Goal: Communication & Community: Answer question/provide support

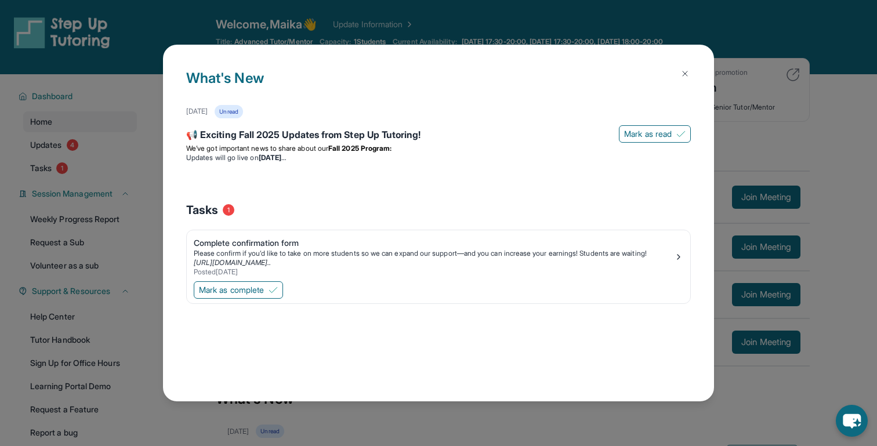
click at [684, 73] on img at bounding box center [685, 73] width 9 height 9
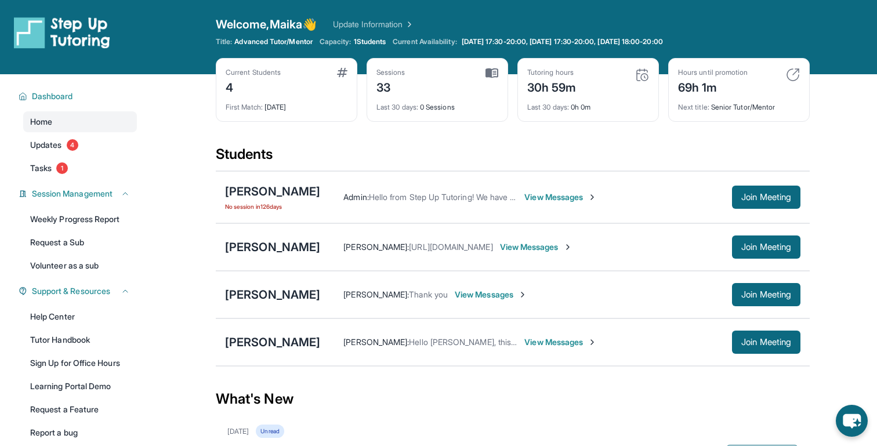
click at [759, 355] on div "[PERSON_NAME] [PERSON_NAME] : Hello [PERSON_NAME], this is [PERSON_NAME] mom. Y…" at bounding box center [513, 343] width 594 height 48
click at [757, 344] on span "Join Meeting" at bounding box center [767, 342] width 50 height 7
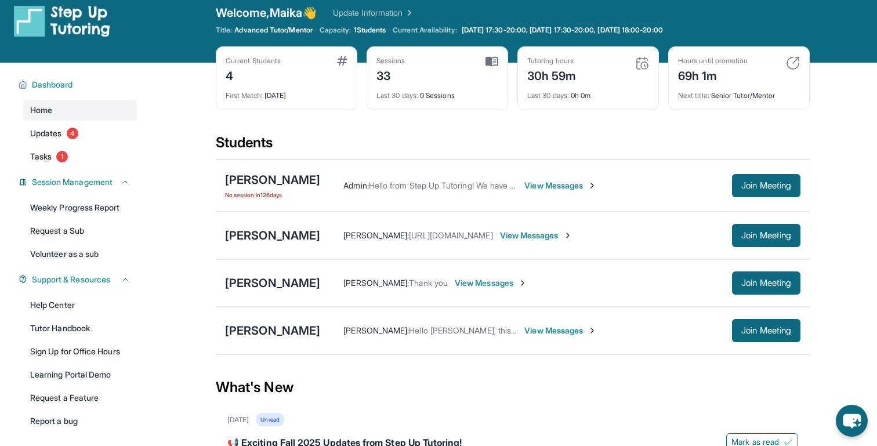
scroll to position [16, 0]
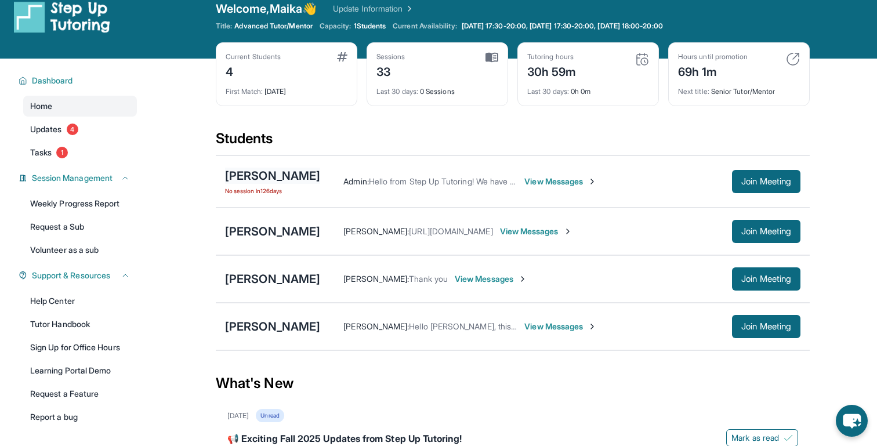
click at [261, 180] on div "[PERSON_NAME]" at bounding box center [272, 176] width 95 height 16
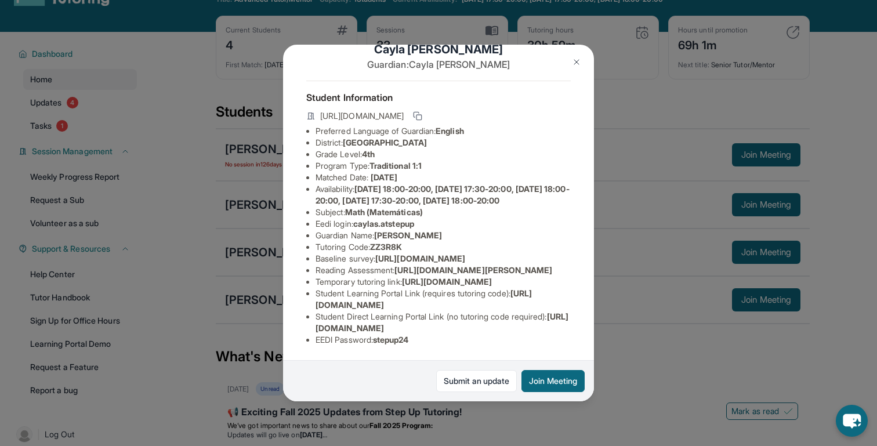
scroll to position [58, 0]
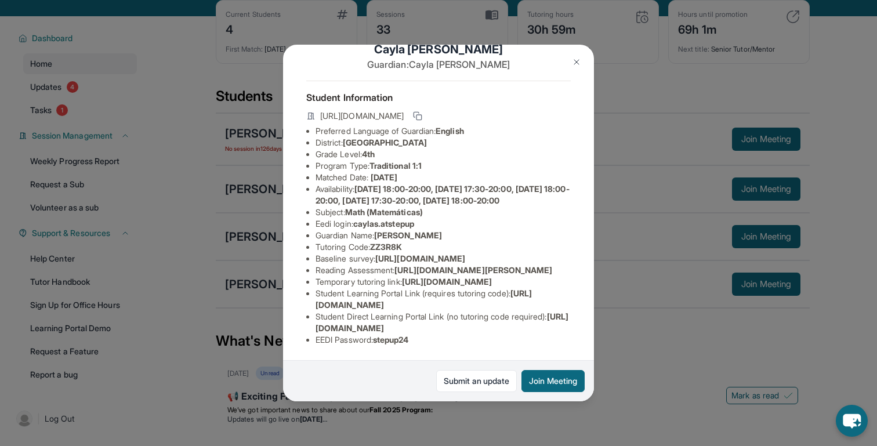
click at [577, 56] on button at bounding box center [576, 61] width 23 height 23
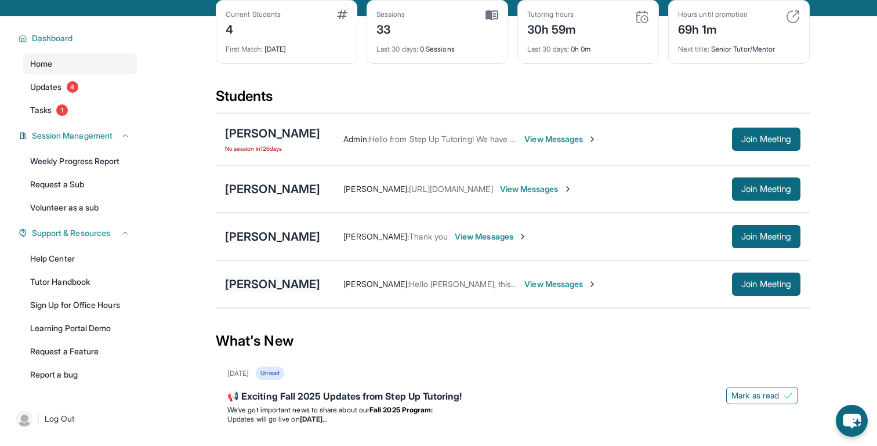
click at [288, 288] on div "[PERSON_NAME]" at bounding box center [272, 284] width 95 height 16
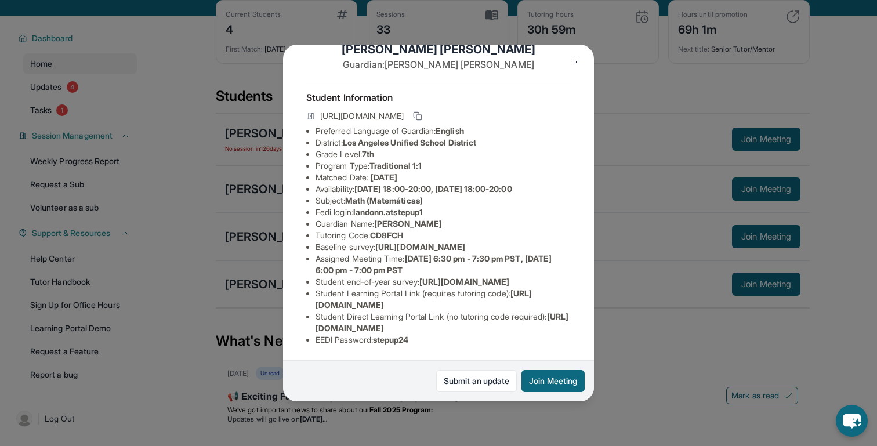
scroll to position [93, 0]
click at [574, 66] on img at bounding box center [576, 61] width 9 height 9
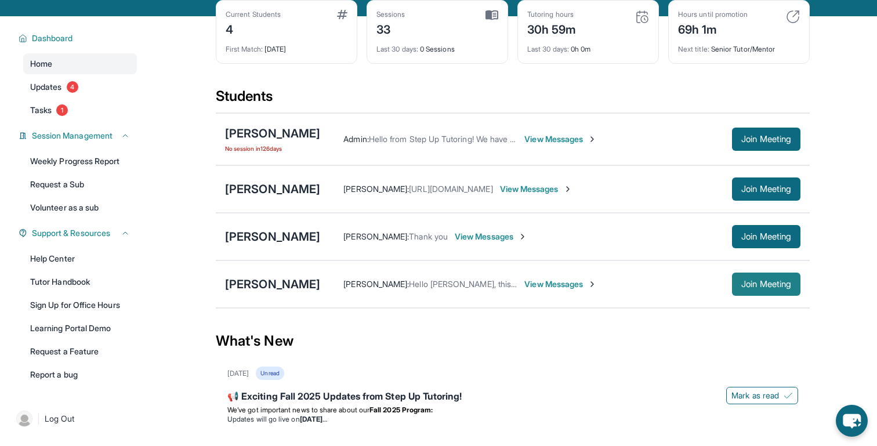
click at [740, 277] on button "Join Meeting" at bounding box center [766, 284] width 68 height 23
click at [553, 284] on span "View Messages" at bounding box center [561, 285] width 73 height 12
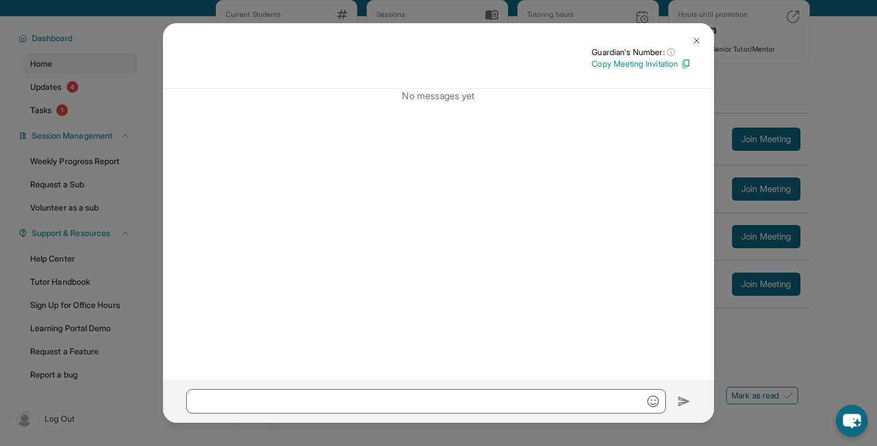
click at [697, 42] on img at bounding box center [696, 40] width 9 height 9
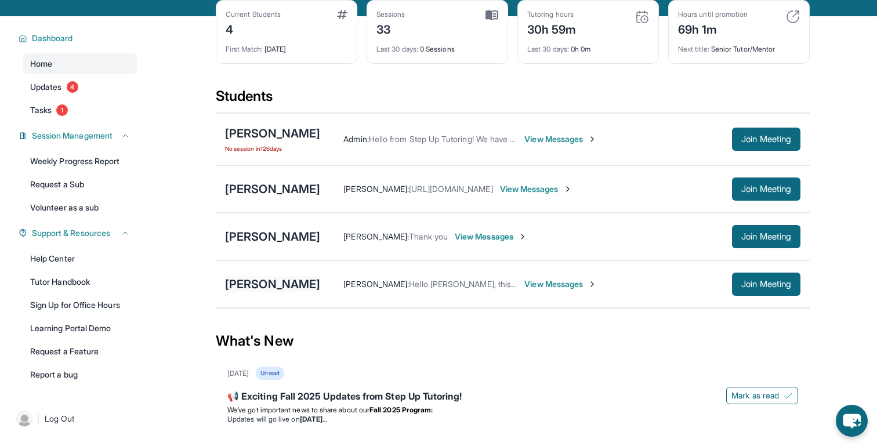
click at [292, 283] on div "[PERSON_NAME]" at bounding box center [272, 284] width 95 height 16
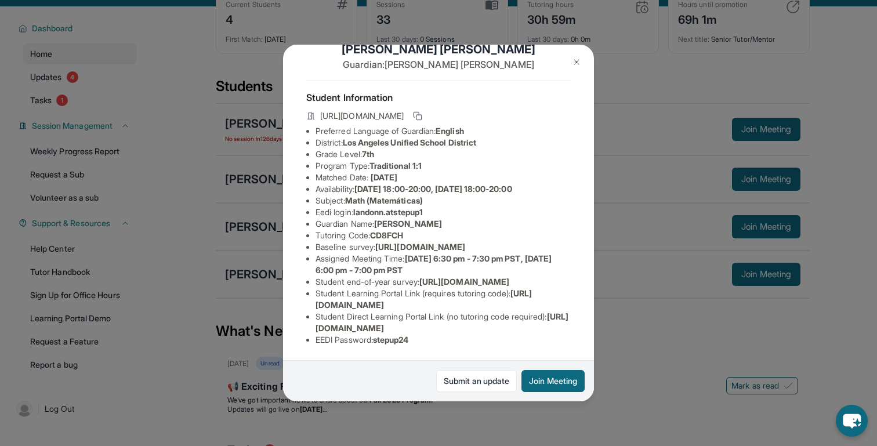
scroll to position [108, 0]
click at [492, 333] on span "[URL][DOMAIN_NAME]" at bounding box center [442, 322] width 253 height 21
click at [424, 329] on span "[URL][DOMAIN_NAME]" at bounding box center [442, 322] width 253 height 21
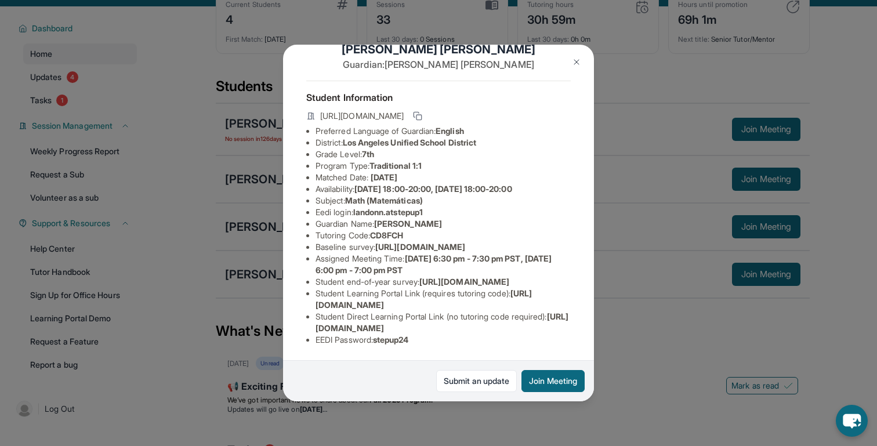
drag, startPoint x: 316, startPoint y: 330, endPoint x: 561, endPoint y: 327, distance: 244.9
click at [561, 327] on li "Student Direct Learning Portal Link (no tutoring code required) : [URL][DOMAIN_…" at bounding box center [443, 322] width 255 height 23
copy span "[URL][DOMAIN_NAME]"
click at [579, 60] on img at bounding box center [576, 61] width 9 height 9
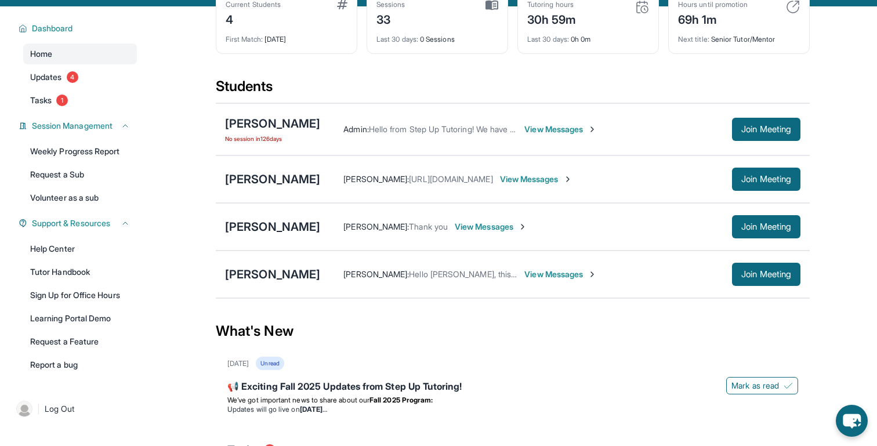
click at [544, 274] on span "View Messages" at bounding box center [561, 275] width 73 height 12
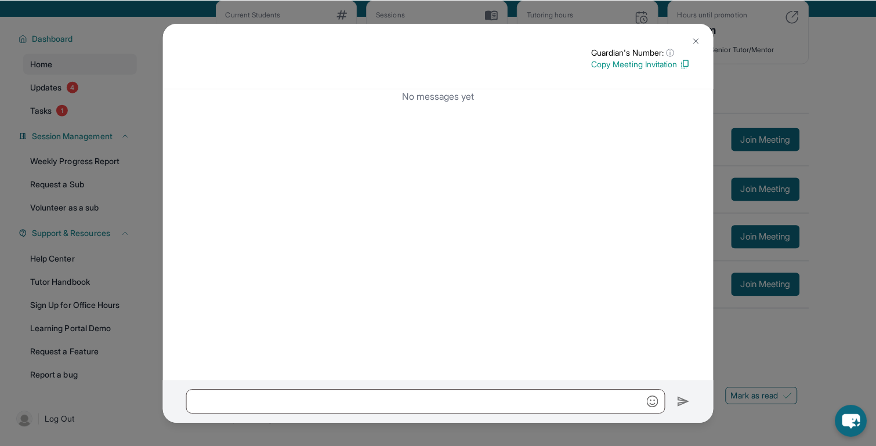
scroll to position [0, 0]
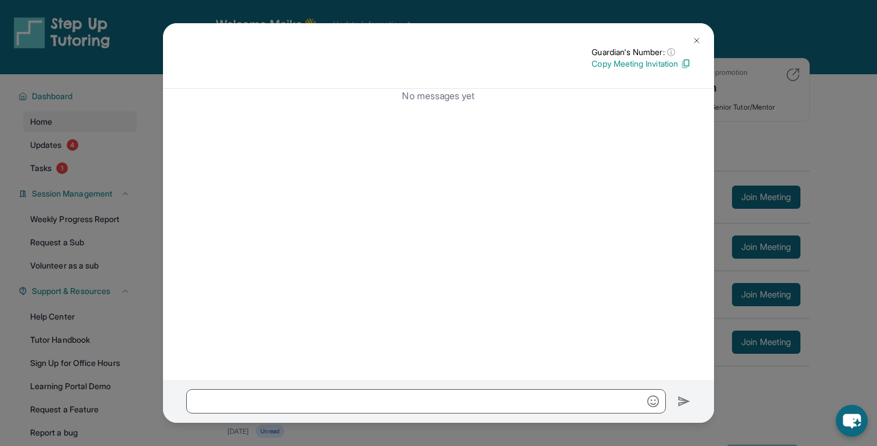
click at [693, 39] on img at bounding box center [696, 40] width 9 height 9
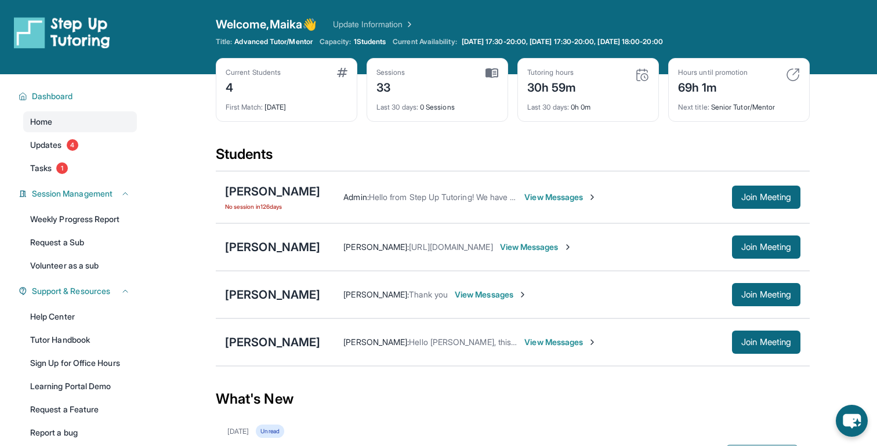
click at [539, 337] on span "View Messages" at bounding box center [561, 343] width 73 height 12
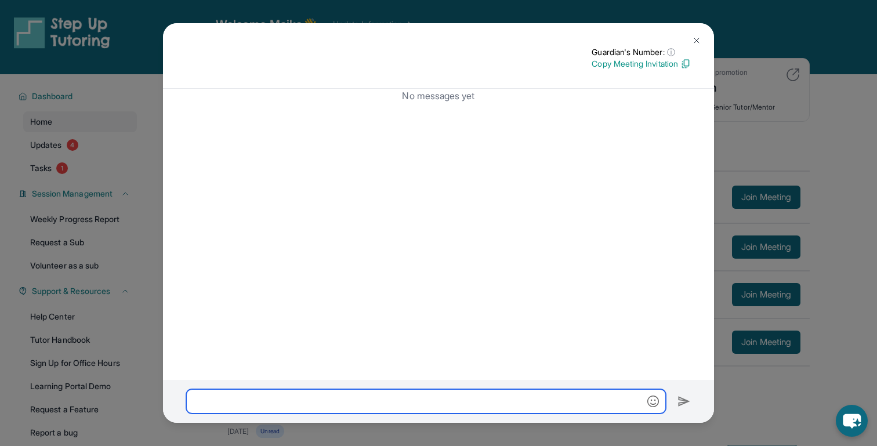
click at [519, 394] on input "text" at bounding box center [426, 401] width 480 height 24
paste input "**********"
type input "**********"
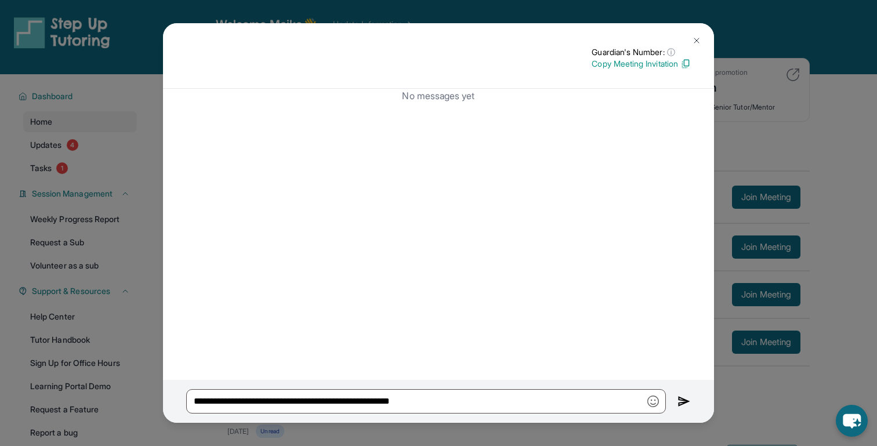
click at [686, 403] on img at bounding box center [684, 402] width 13 height 14
click at [697, 40] on img at bounding box center [696, 40] width 9 height 9
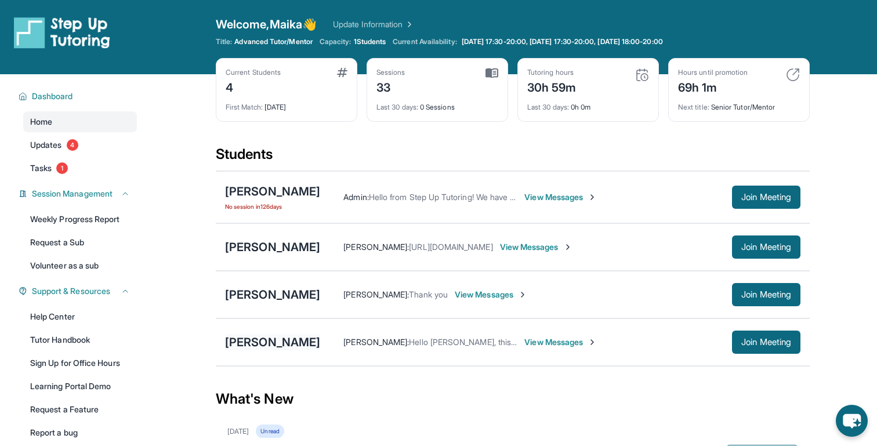
click at [301, 343] on div "[PERSON_NAME]" at bounding box center [272, 342] width 95 height 16
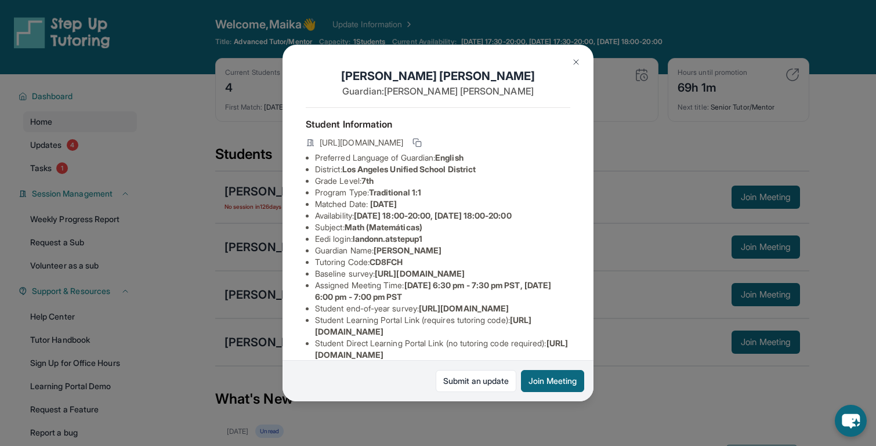
click at [446, 166] on span "Los Angeles Unified School District" at bounding box center [408, 169] width 133 height 10
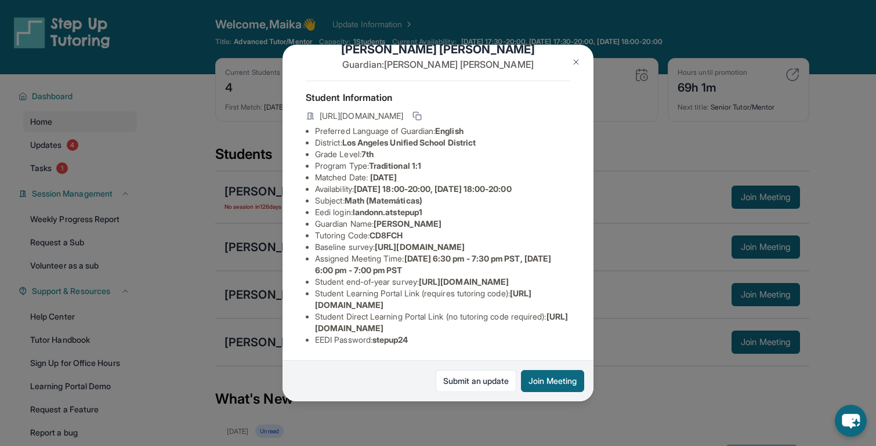
scroll to position [46, 0]
click at [382, 207] on span "landonn.atstepup1" at bounding box center [388, 212] width 70 height 10
click at [374, 218] on li "Guardian Name : [PERSON_NAME]" at bounding box center [442, 224] width 255 height 12
drag, startPoint x: 356, startPoint y: 192, endPoint x: 454, endPoint y: 193, distance: 97.5
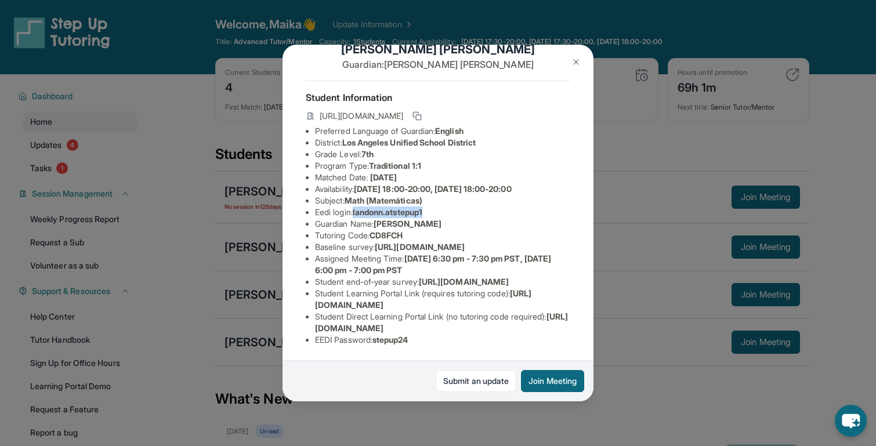
click at [454, 207] on li "Eedi login : landonn.atstepup1" at bounding box center [442, 213] width 255 height 12
copy span "landonn.atstepup1"
click at [576, 69] on button at bounding box center [576, 61] width 23 height 23
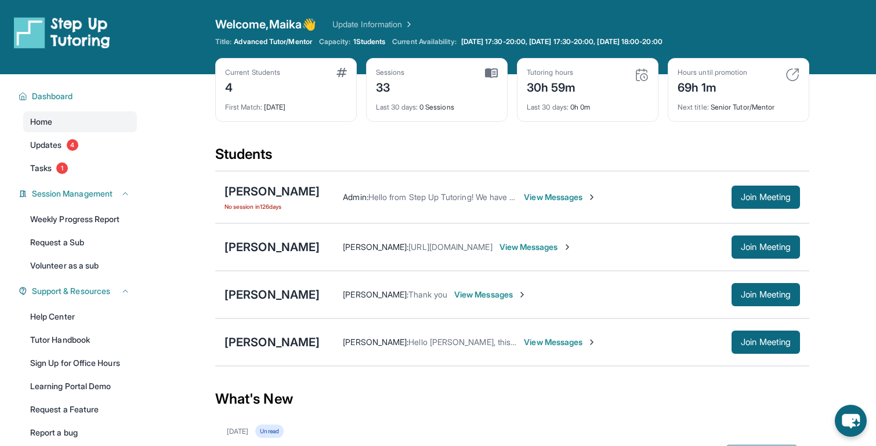
click at [486, 293] on span "View Messages" at bounding box center [490, 295] width 73 height 12
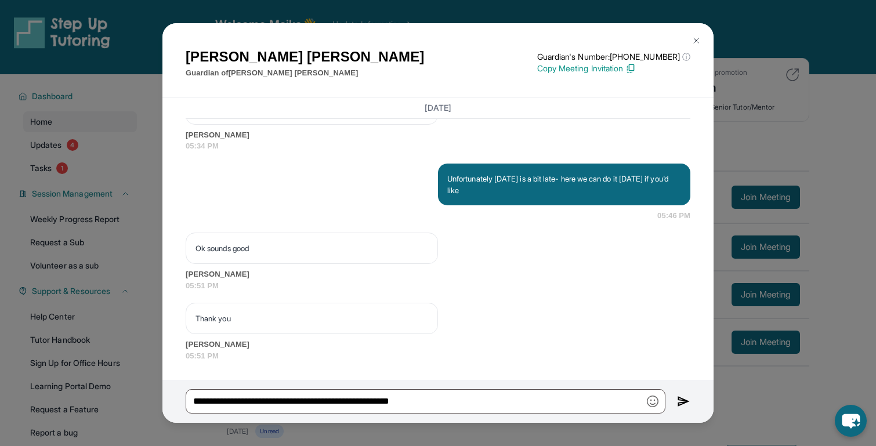
scroll to position [1415, 0]
click at [694, 48] on button at bounding box center [696, 40] width 23 height 23
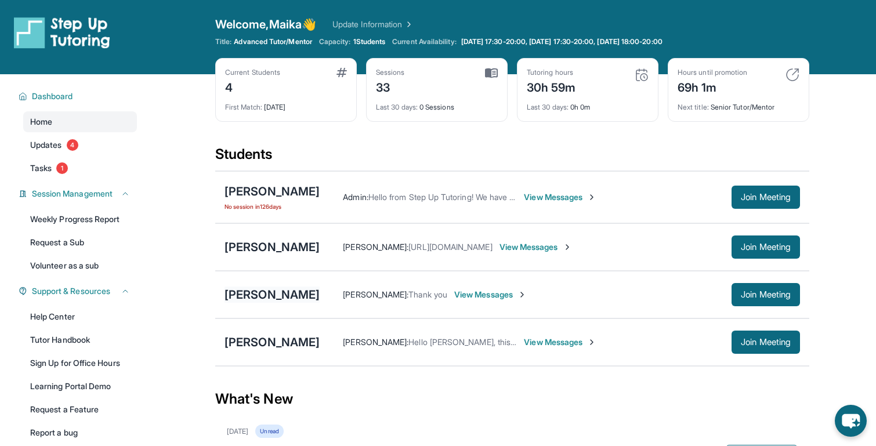
click at [290, 297] on div "[PERSON_NAME]" at bounding box center [272, 295] width 95 height 16
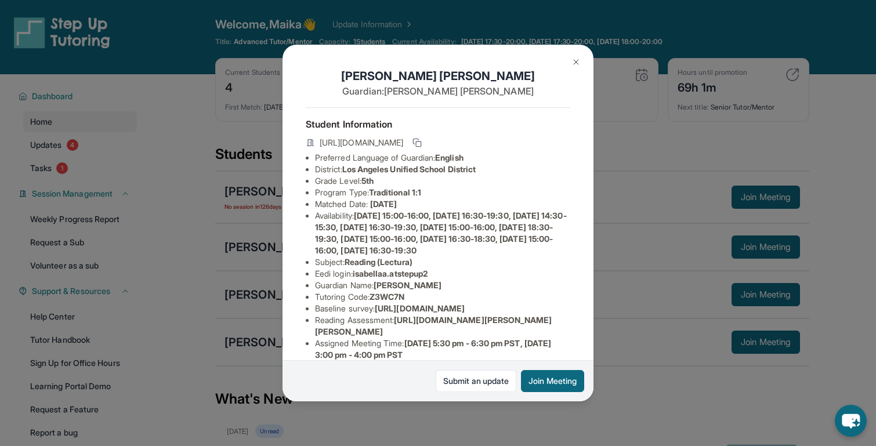
click at [577, 55] on button at bounding box center [576, 61] width 23 height 23
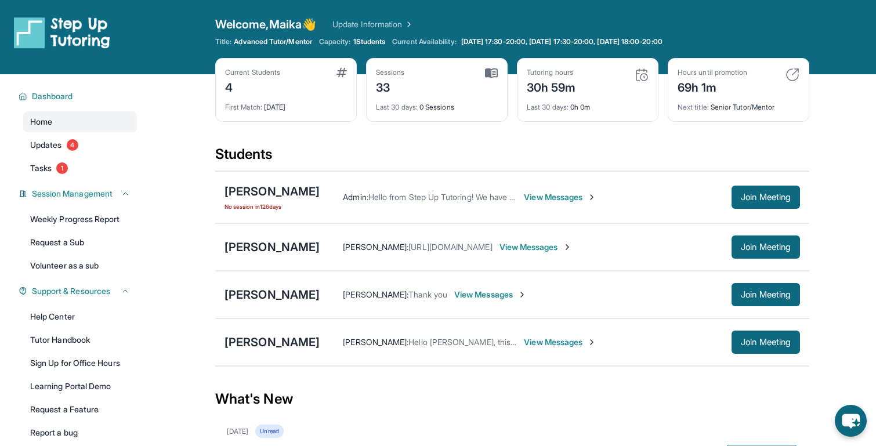
click at [454, 295] on span "View Messages" at bounding box center [490, 295] width 73 height 12
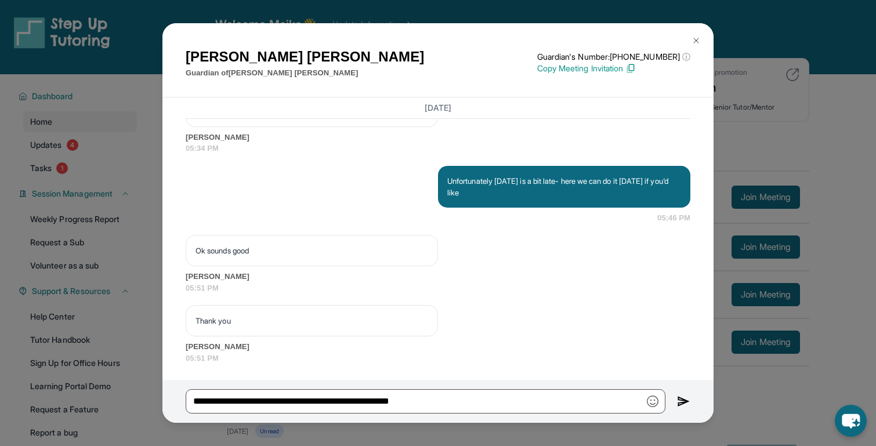
scroll to position [1383, 0]
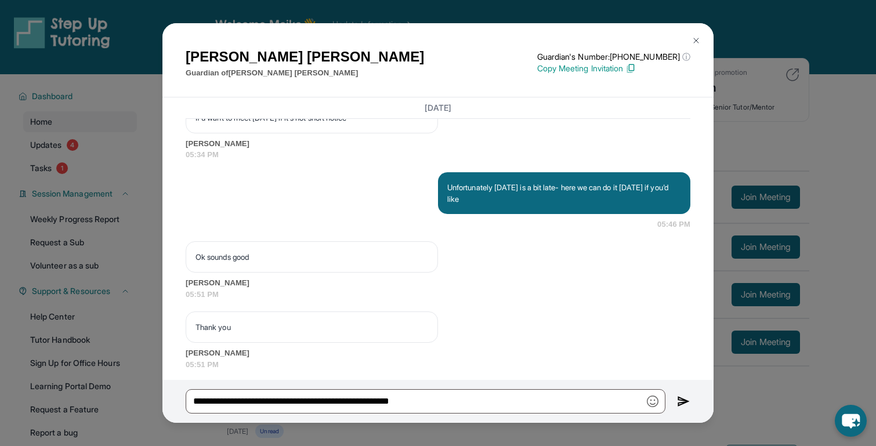
click at [696, 44] on img at bounding box center [696, 40] width 9 height 9
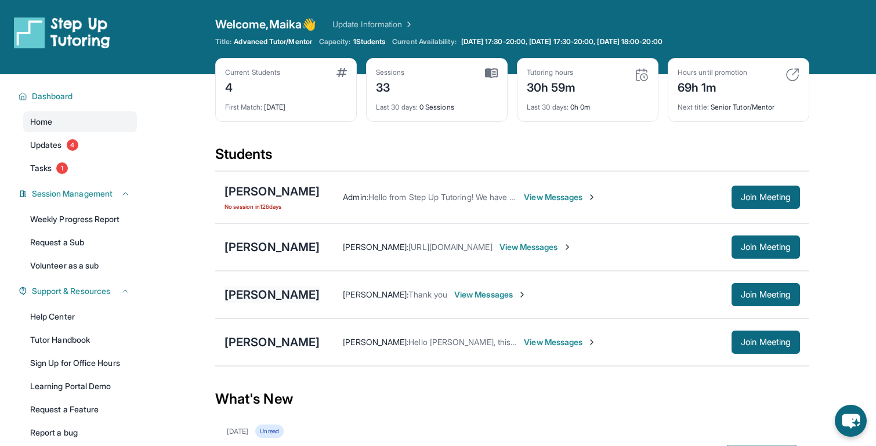
click at [281, 292] on div "[PERSON_NAME]" at bounding box center [272, 295] width 95 height 16
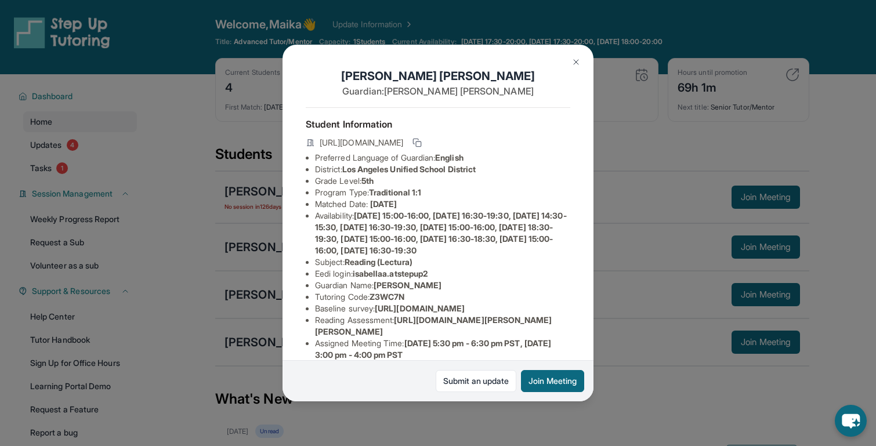
click at [576, 59] on img at bounding box center [576, 61] width 9 height 9
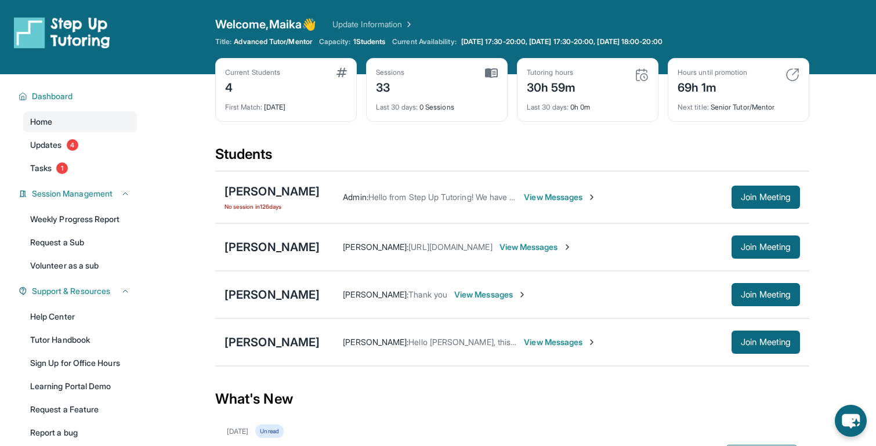
click at [275, 265] on div "[PERSON_NAME] [PERSON_NAME] : [URL][DOMAIN_NAME] View Messages Join Meeting" at bounding box center [512, 247] width 594 height 48
click at [283, 245] on div "[PERSON_NAME]" at bounding box center [272, 247] width 95 height 16
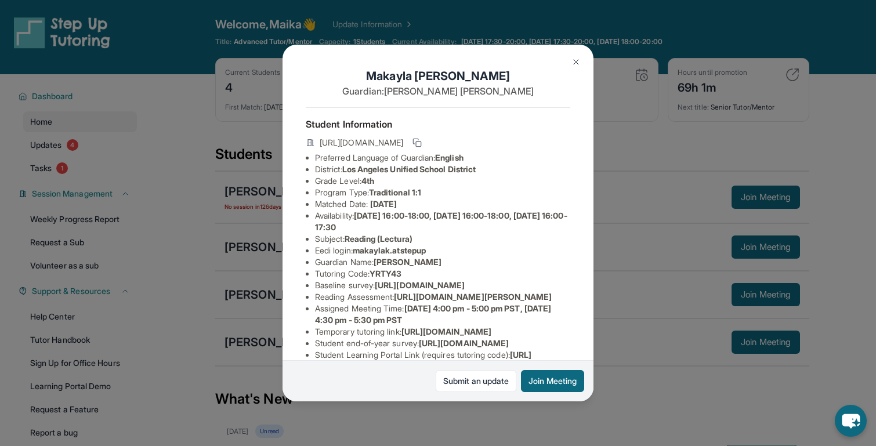
click at [572, 64] on img at bounding box center [576, 61] width 9 height 9
